Goal: Communication & Community: Answer question/provide support

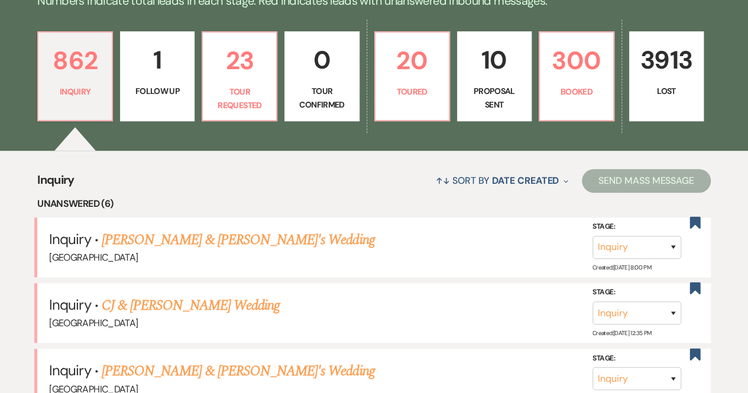
scroll to position [305, 0]
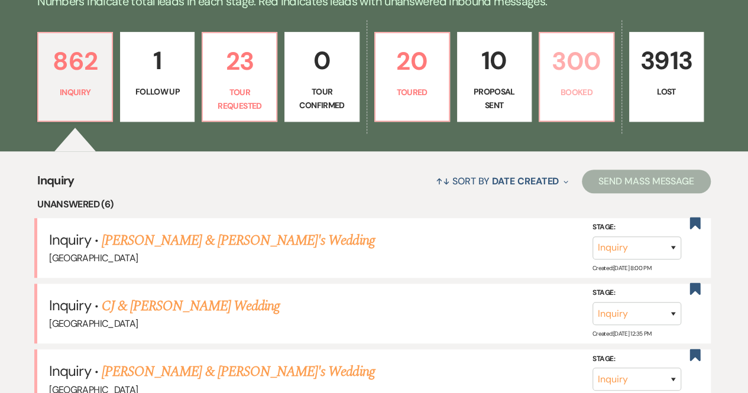
click at [563, 73] on p "300" at bounding box center [576, 61] width 59 height 40
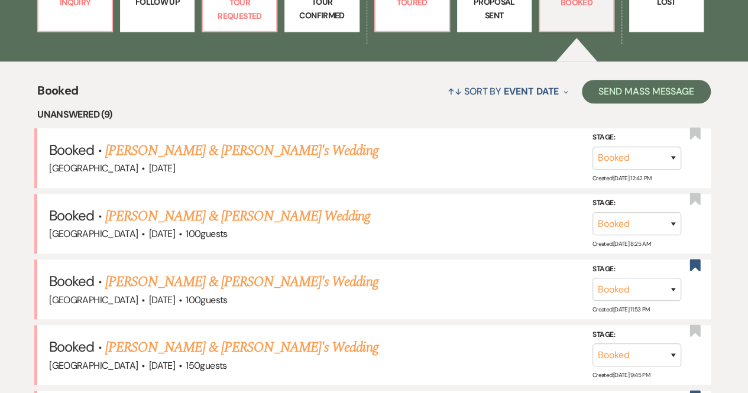
scroll to position [395, 0]
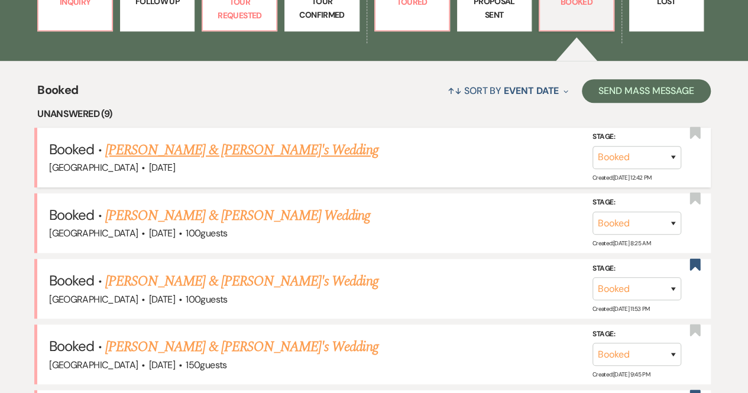
click at [206, 146] on link "[PERSON_NAME] & [PERSON_NAME]'s Wedding" at bounding box center [241, 150] width 273 height 21
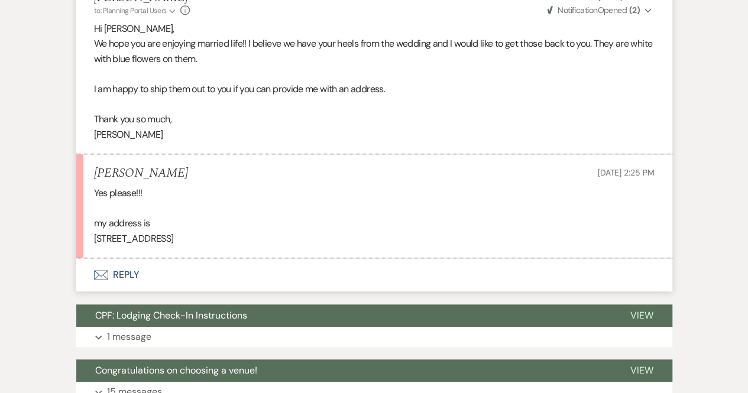
scroll to position [382, 0]
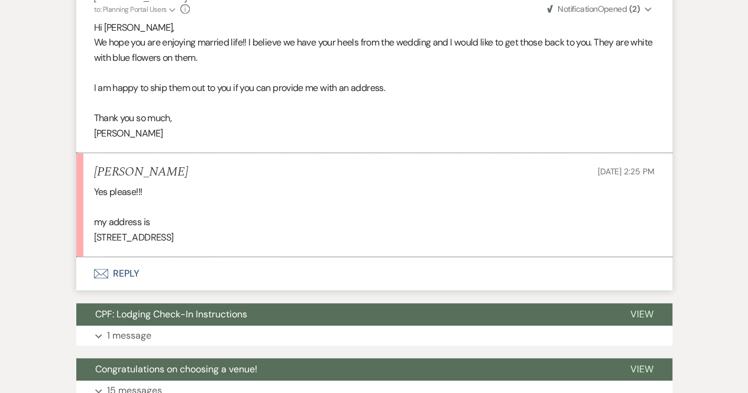
click at [122, 270] on button "Envelope Reply" at bounding box center [374, 273] width 596 height 33
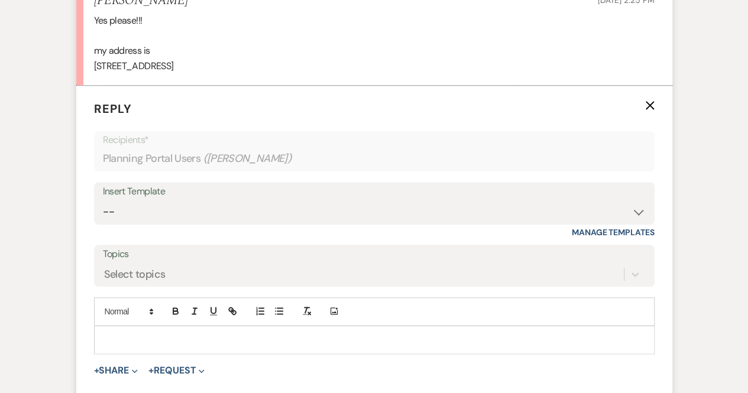
scroll to position [564, 0]
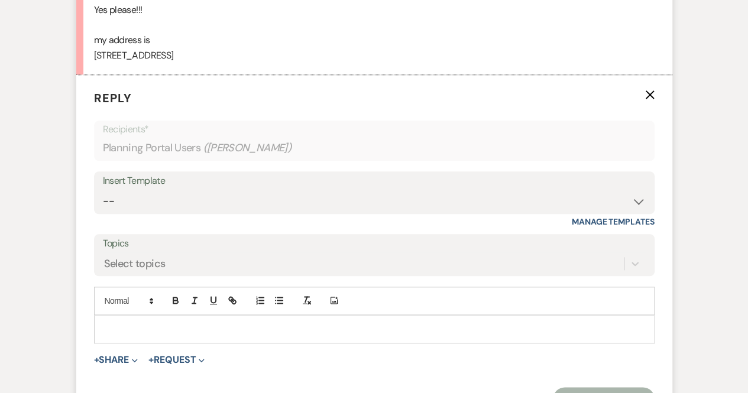
click at [116, 316] on div at bounding box center [374, 329] width 559 height 27
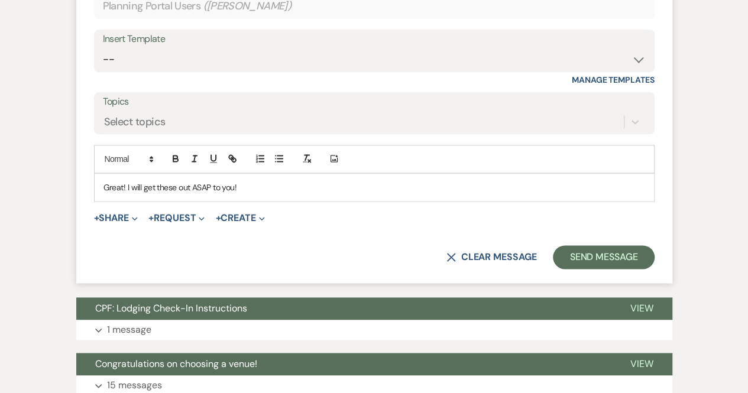
scroll to position [712, 0]
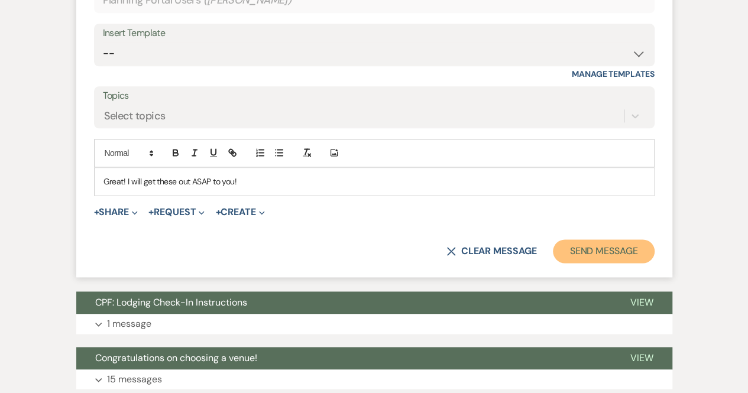
click at [624, 248] on button "Send Message" at bounding box center [603, 251] width 101 height 24
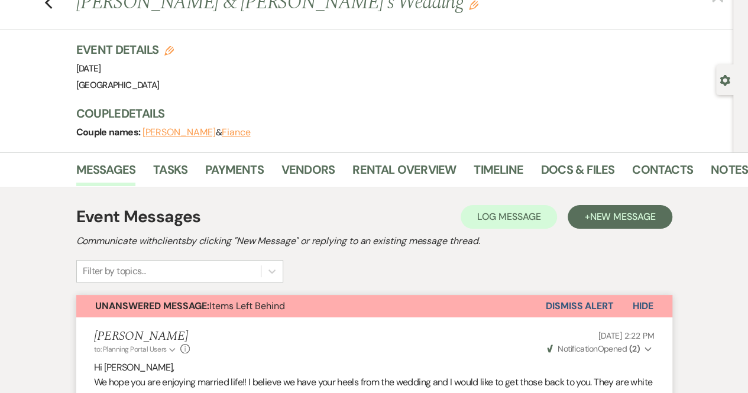
scroll to position [0, 0]
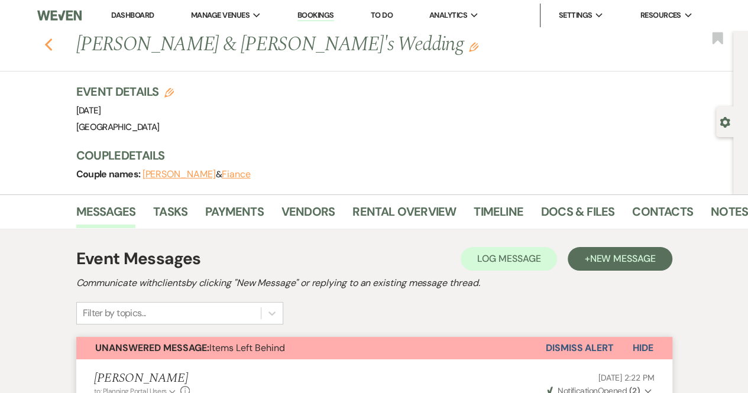
click at [51, 43] on use "button" at bounding box center [48, 44] width 8 height 13
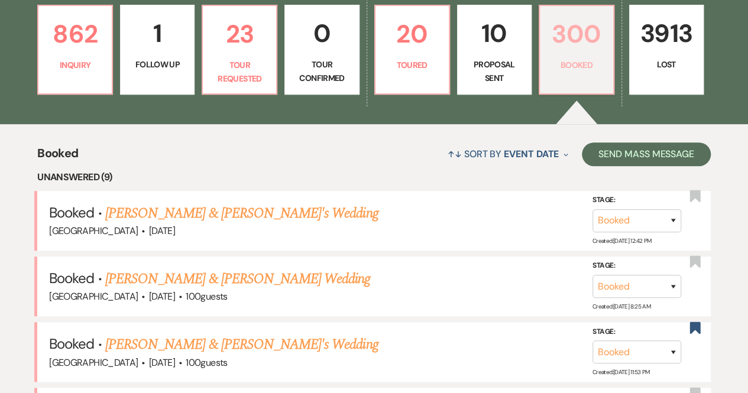
scroll to position [331, 0]
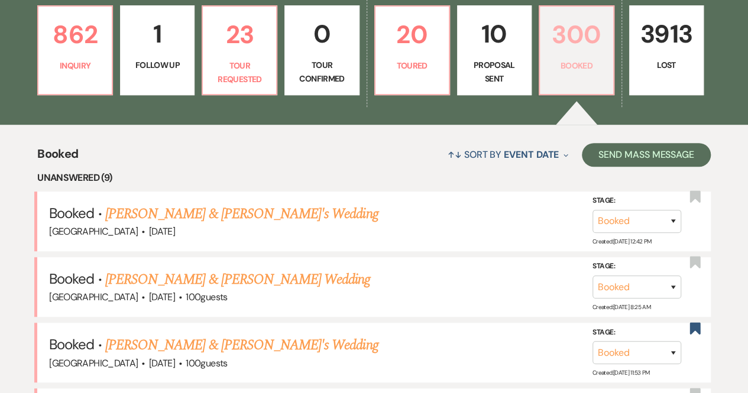
click at [571, 48] on p "300" at bounding box center [576, 35] width 59 height 40
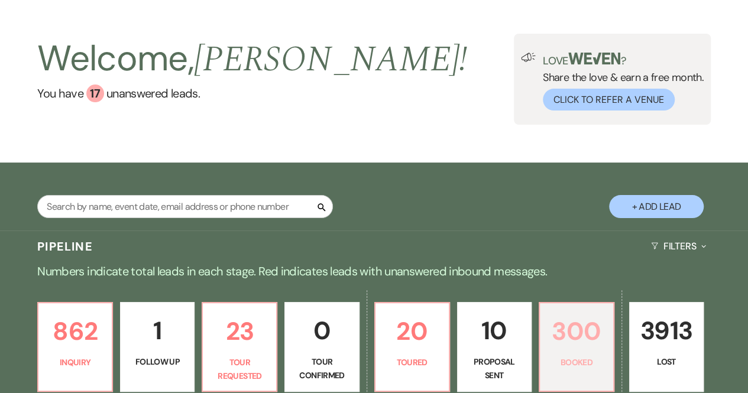
scroll to position [0, 0]
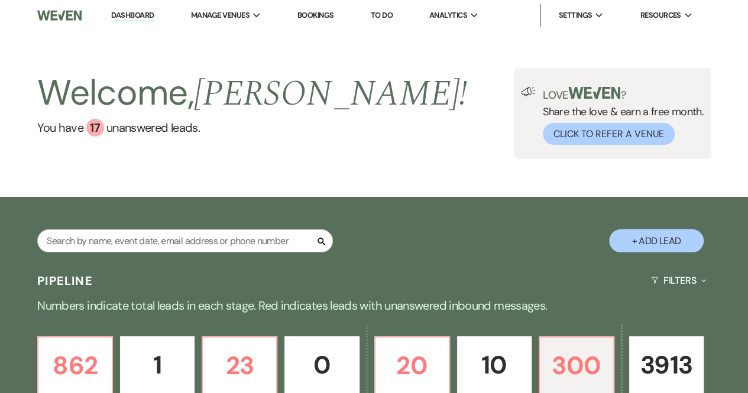
click at [325, 16] on link "Bookings" at bounding box center [315, 15] width 37 height 10
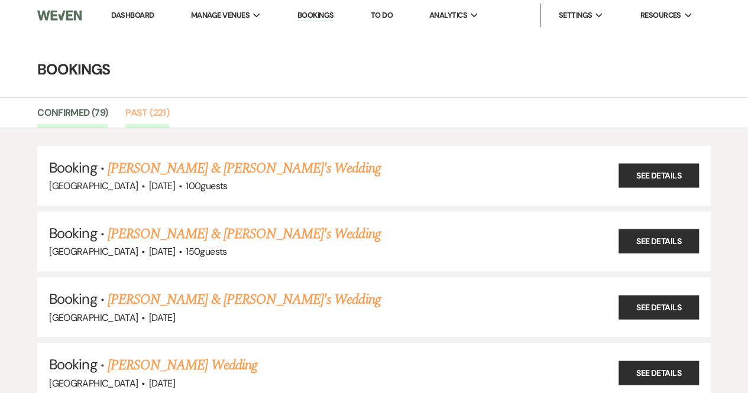
click at [136, 110] on link "Past (221)" at bounding box center [147, 116] width 44 height 22
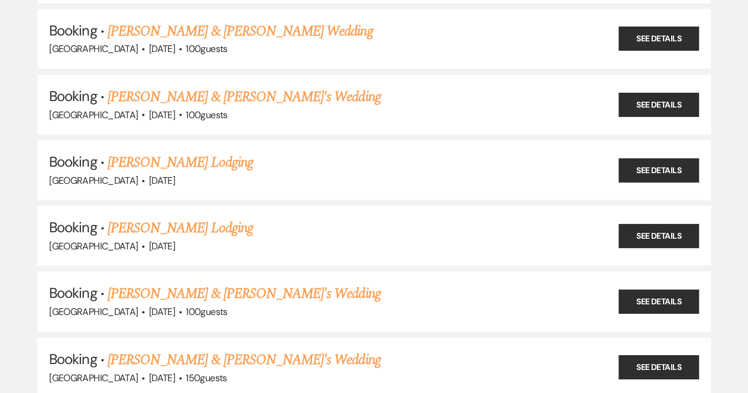
scroll to position [14277, 0]
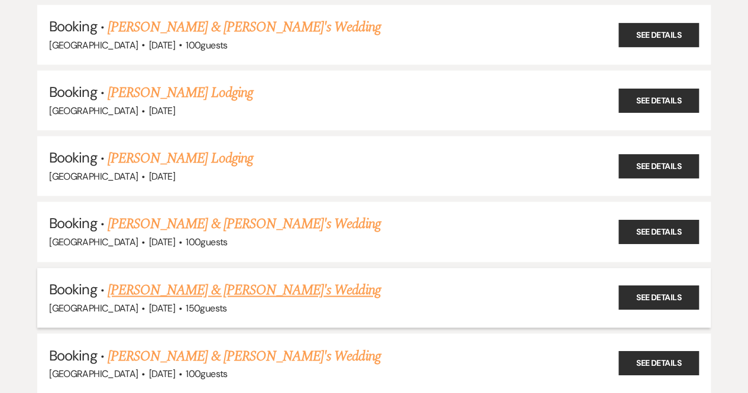
click at [180, 280] on link "[PERSON_NAME] & [PERSON_NAME]'s Wedding" at bounding box center [244, 290] width 273 height 21
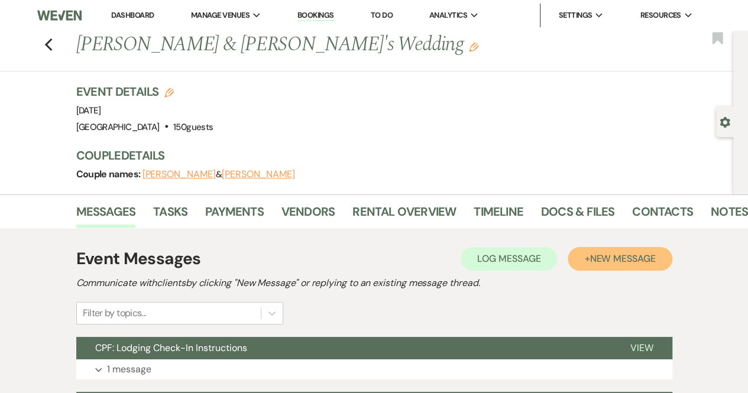
click at [614, 264] on span "New Message" at bounding box center [623, 258] width 66 height 12
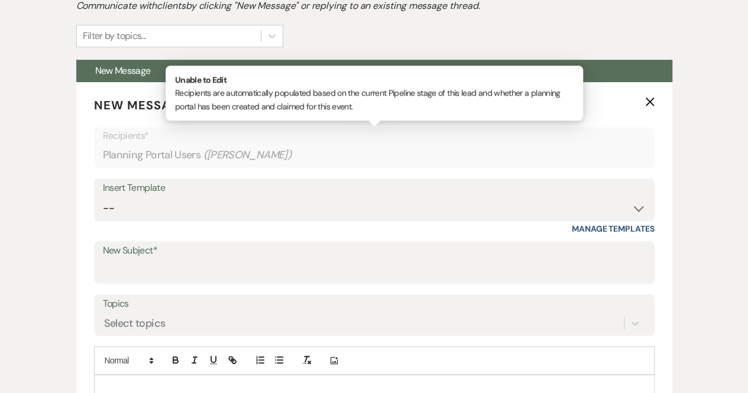
scroll to position [279, 0]
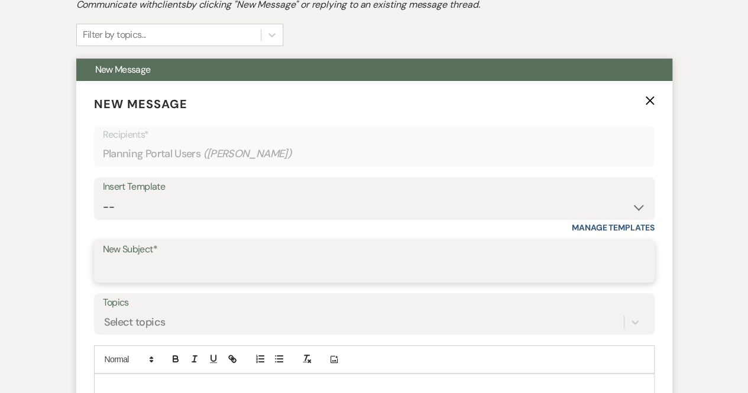
click at [153, 267] on input "New Subject*" at bounding box center [374, 269] width 543 height 23
type input "w"
type input "Wedding Cake"
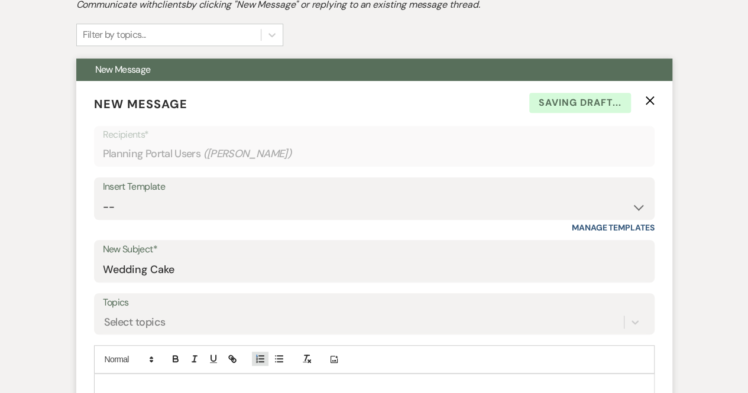
type button "ordered"
type button "bullet"
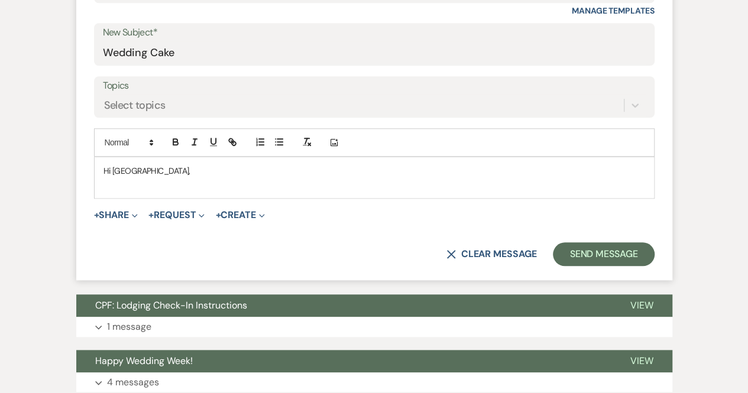
scroll to position [496, 0]
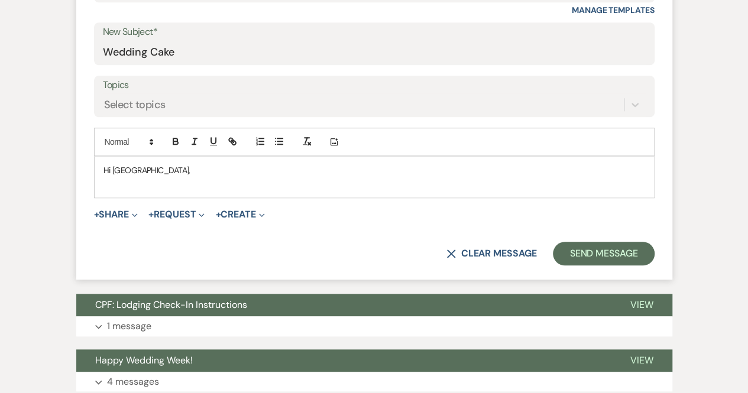
click at [153, 267] on form "New Message X Saving draft... Recipients* Planning Portal Users ( Sydney Davis …" at bounding box center [374, 71] width 596 height 416
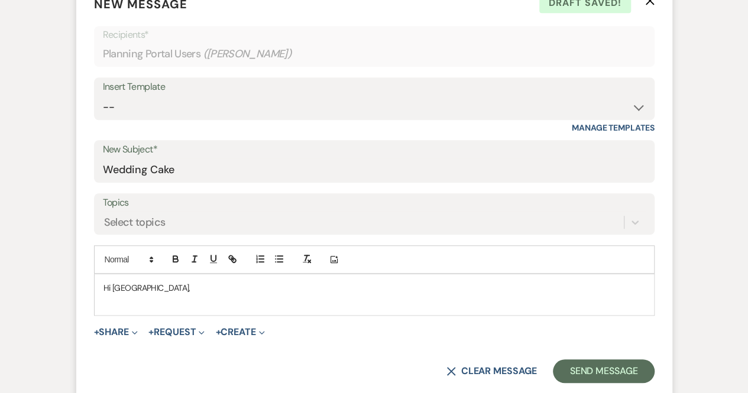
scroll to position [379, 0]
click at [110, 294] on p at bounding box center [374, 300] width 542 height 13
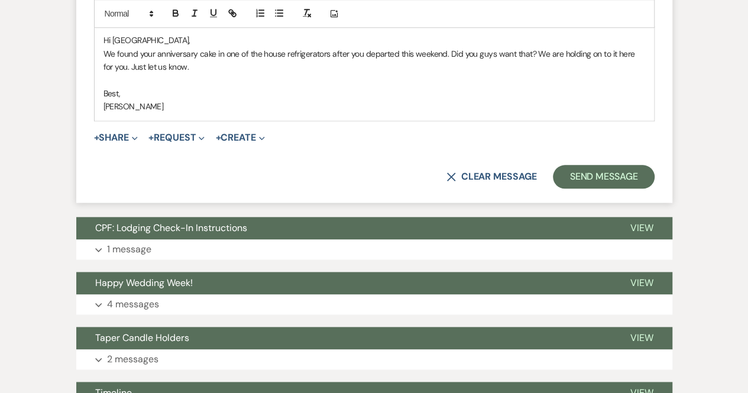
scroll to position [633, 0]
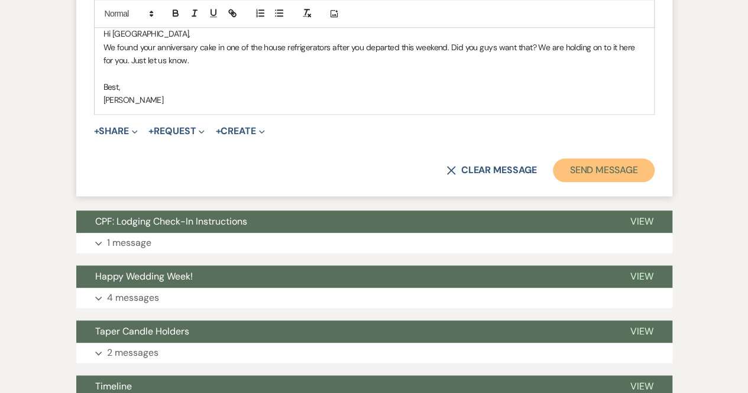
click at [595, 165] on button "Send Message" at bounding box center [603, 170] width 101 height 24
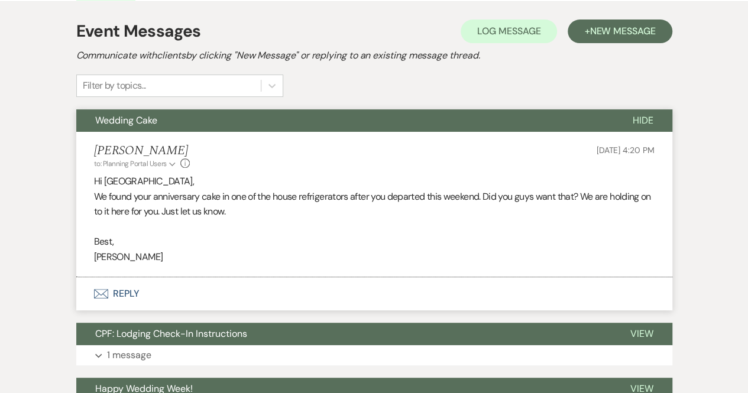
scroll to position [0, 0]
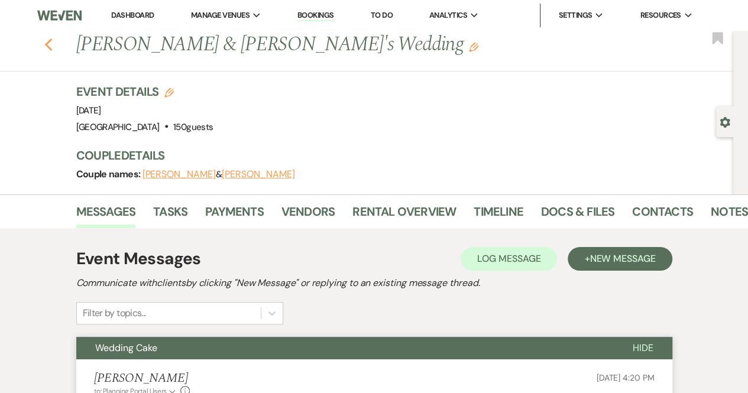
click at [53, 43] on icon "Previous" at bounding box center [48, 45] width 9 height 14
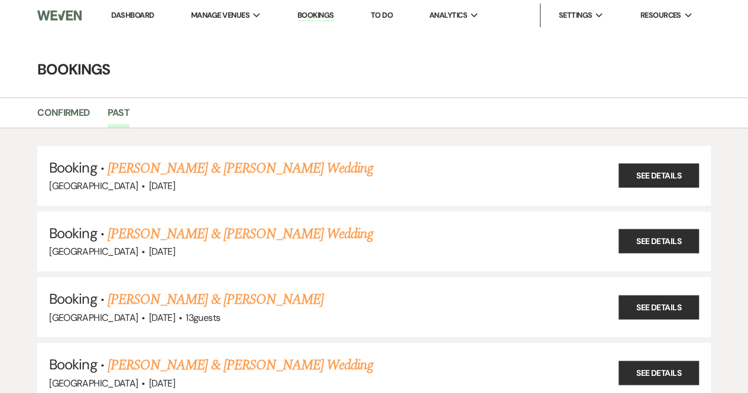
scroll to position [14277, 0]
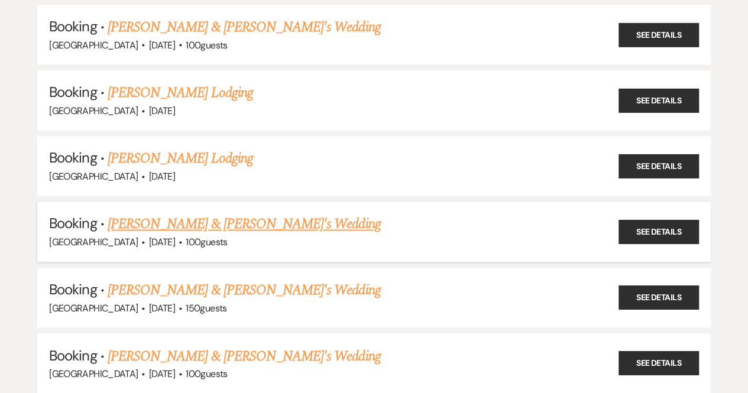
click at [370, 235] on div "Chimney Pond Farm · Oct 10, 2025 · 100 guests" at bounding box center [374, 242] width 650 height 15
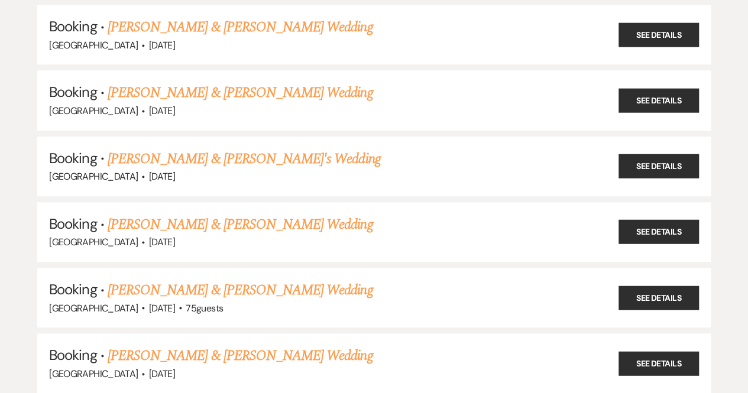
scroll to position [0, 0]
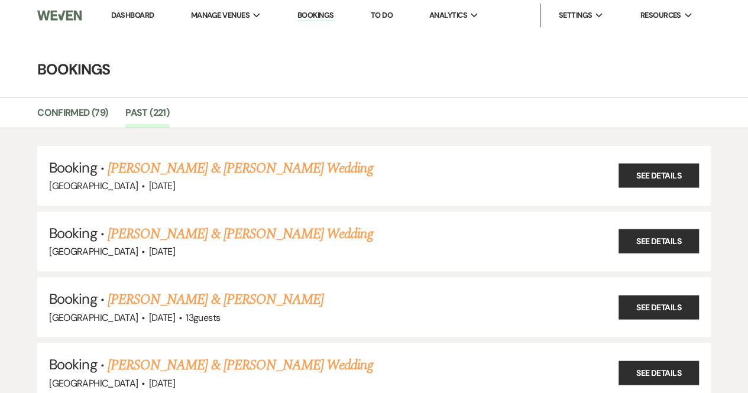
click at [132, 11] on link "Dashboard" at bounding box center [132, 15] width 43 height 10
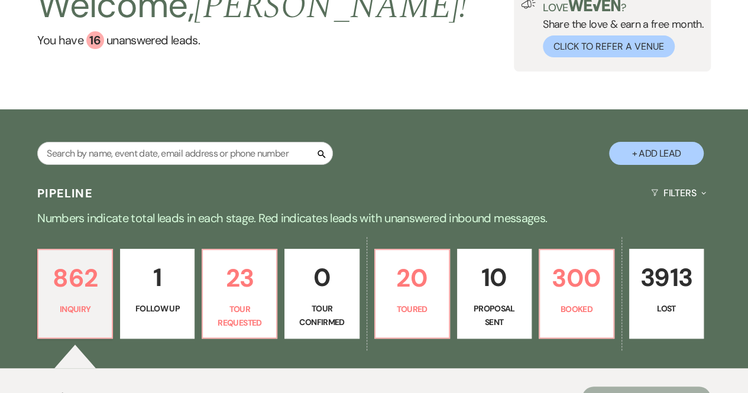
scroll to position [93, 0]
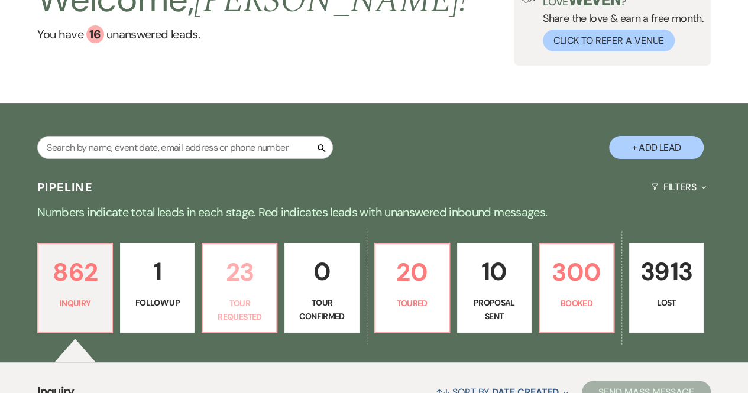
click at [216, 307] on p "Tour Requested" at bounding box center [239, 310] width 59 height 27
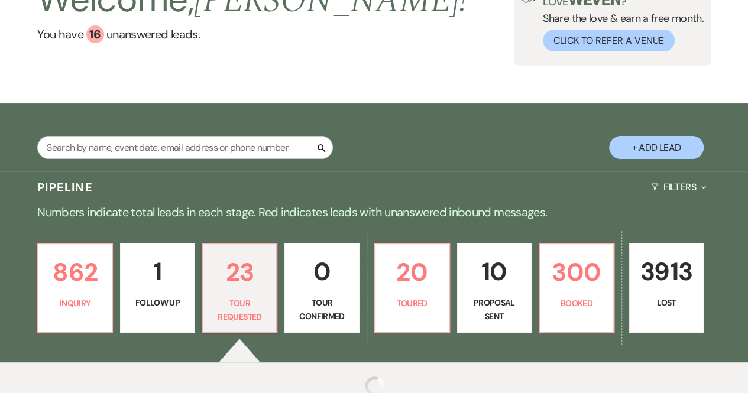
select select "2"
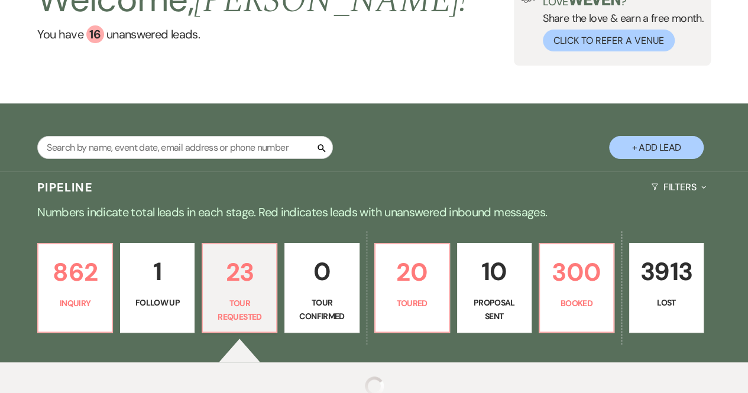
select select "2"
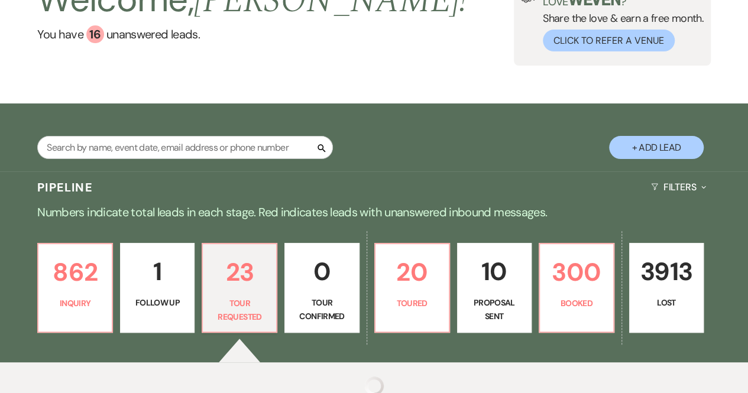
select select "2"
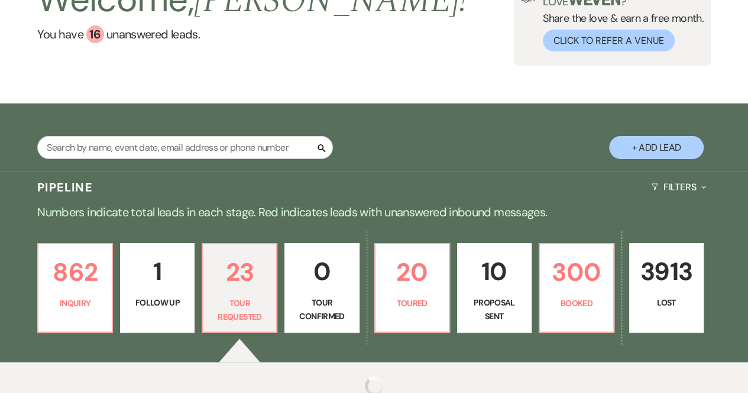
select select "2"
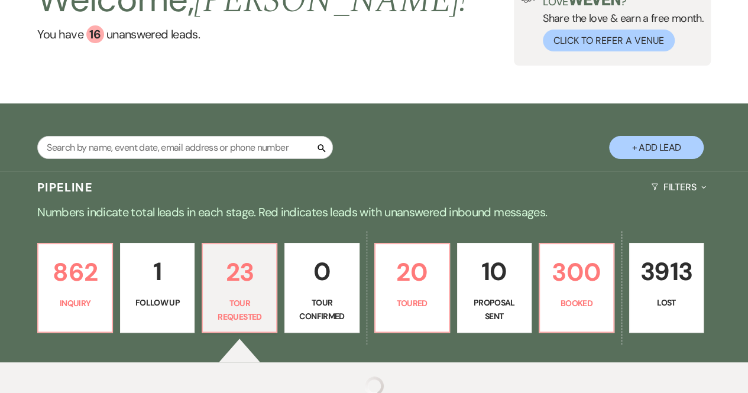
select select "2"
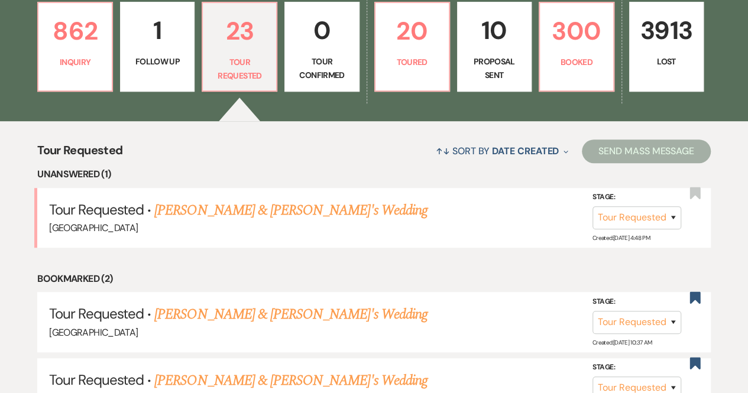
scroll to position [341, 0]
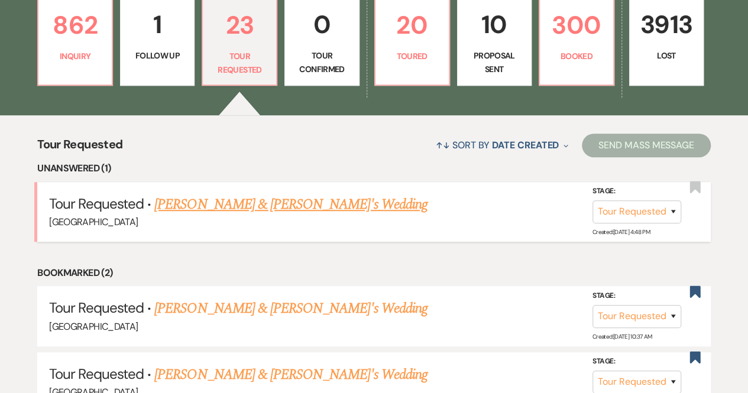
click at [219, 204] on link "Jillian Leverett & Fiance's Wedding" at bounding box center [290, 204] width 273 height 21
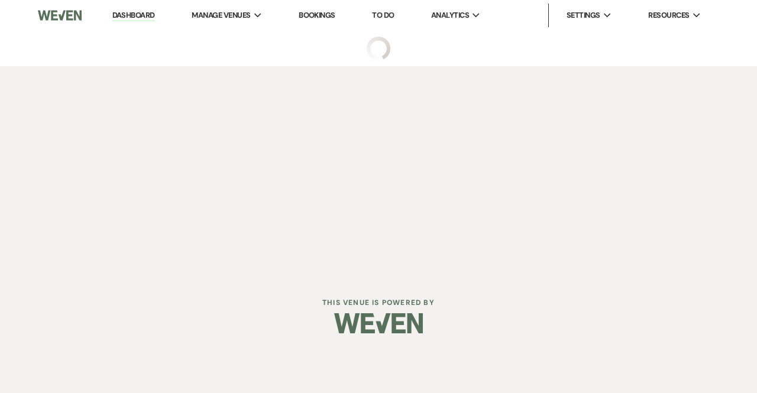
select select "2"
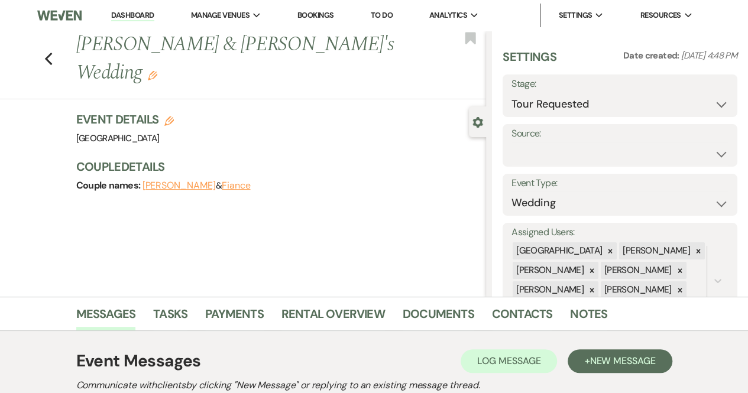
click at [51, 12] on img at bounding box center [59, 15] width 44 height 25
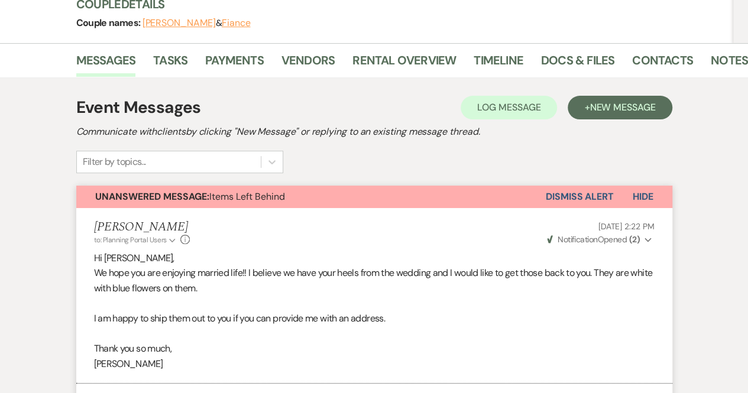
scroll to position [150, 0]
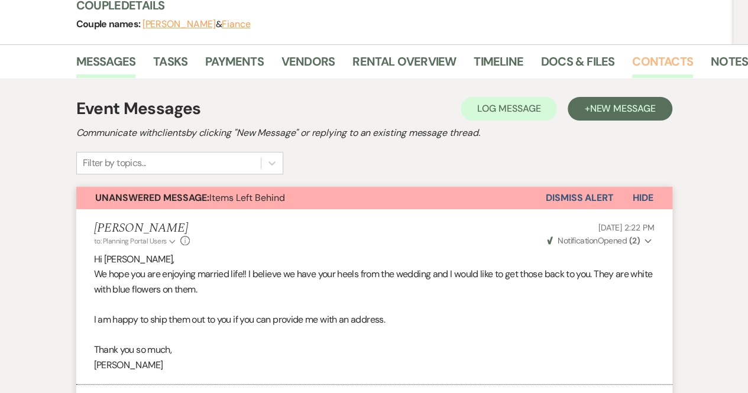
click at [653, 59] on link "Contacts" at bounding box center [662, 65] width 61 height 26
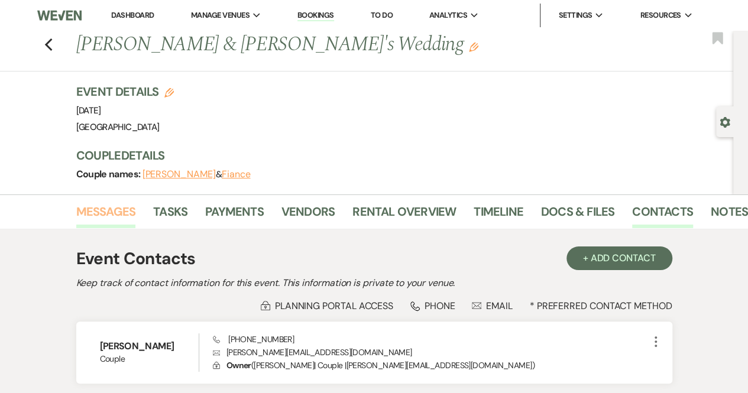
click at [120, 206] on link "Messages" at bounding box center [106, 215] width 60 height 26
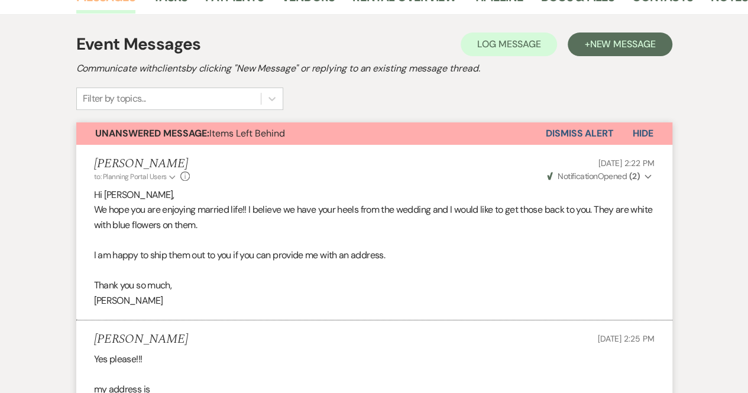
scroll to position [215, 0]
click at [588, 127] on button "Dismiss Alert" at bounding box center [580, 133] width 68 height 22
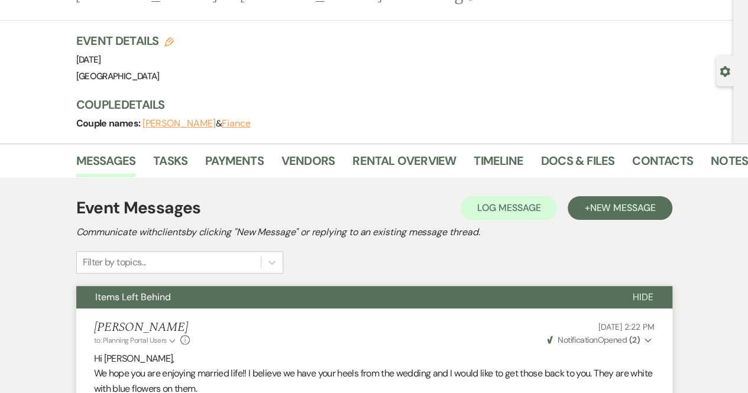
scroll to position [0, 0]
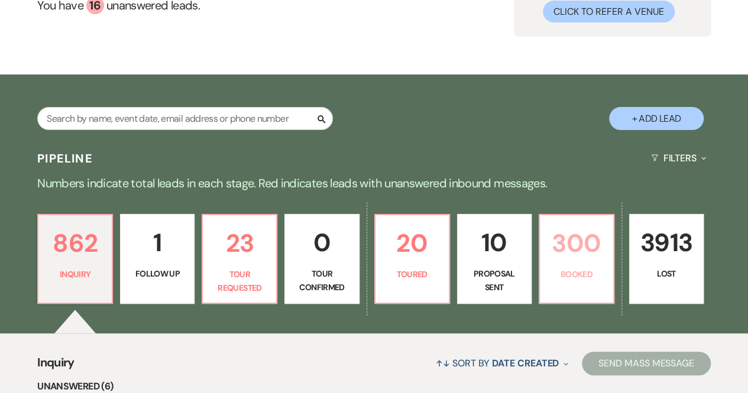
click at [590, 266] on link "300 Booked" at bounding box center [577, 259] width 76 height 90
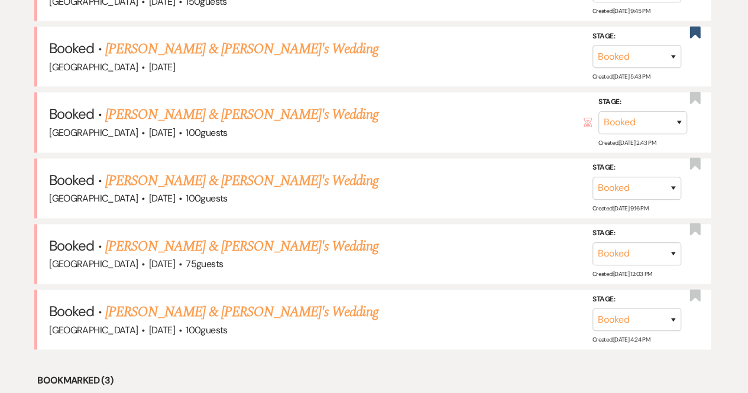
scroll to position [694, 0]
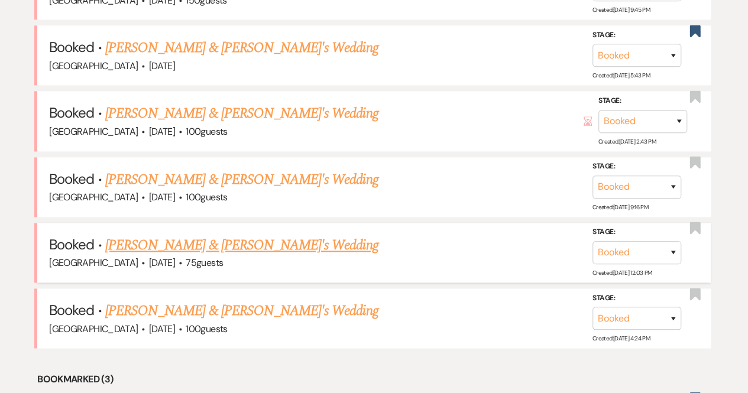
click at [179, 239] on link "[PERSON_NAME] & [PERSON_NAME]'s Wedding" at bounding box center [241, 245] width 273 height 21
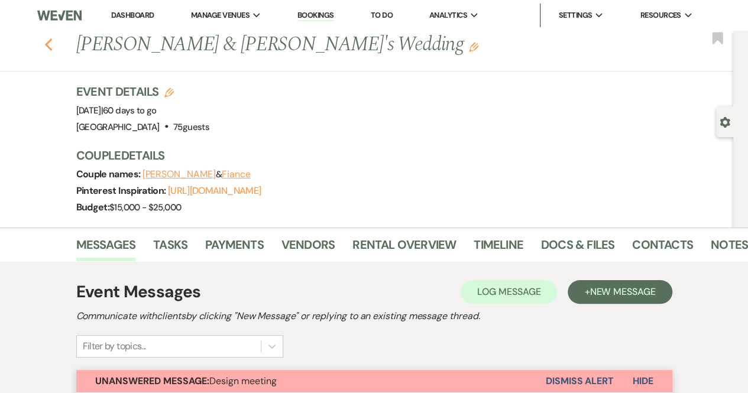
click at [52, 40] on icon "Previous" at bounding box center [48, 45] width 9 height 14
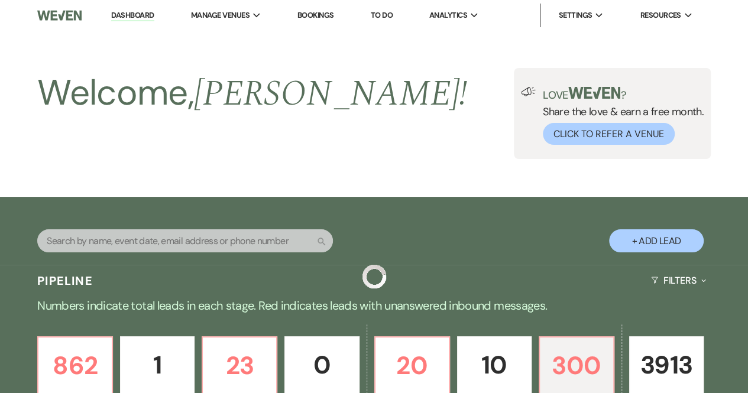
scroll to position [694, 0]
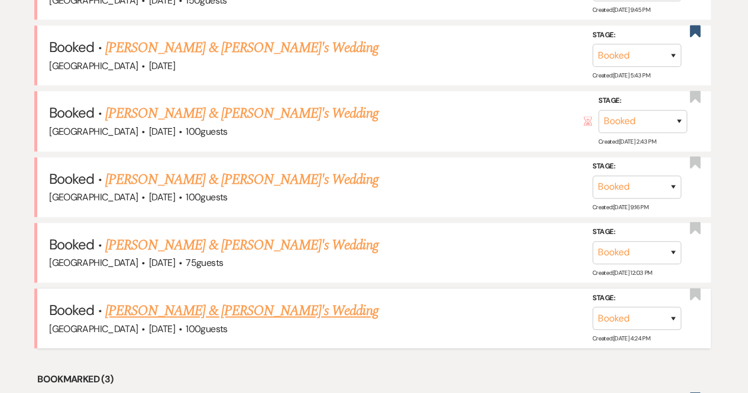
click at [163, 306] on link "[PERSON_NAME] & [PERSON_NAME]'s Wedding" at bounding box center [241, 310] width 273 height 21
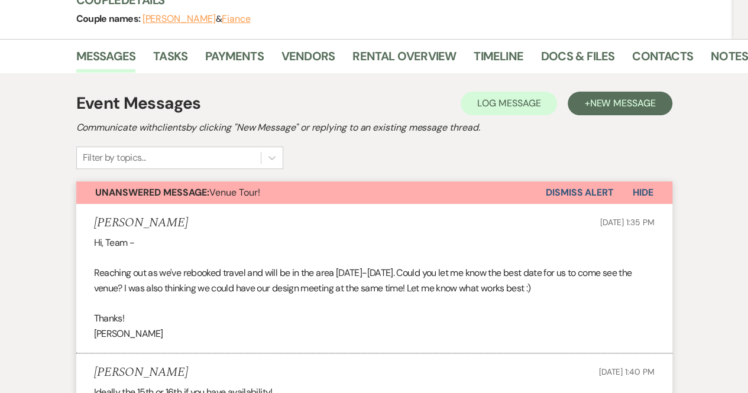
scroll to position [157, 0]
